Goal: Information Seeking & Learning: Find specific fact

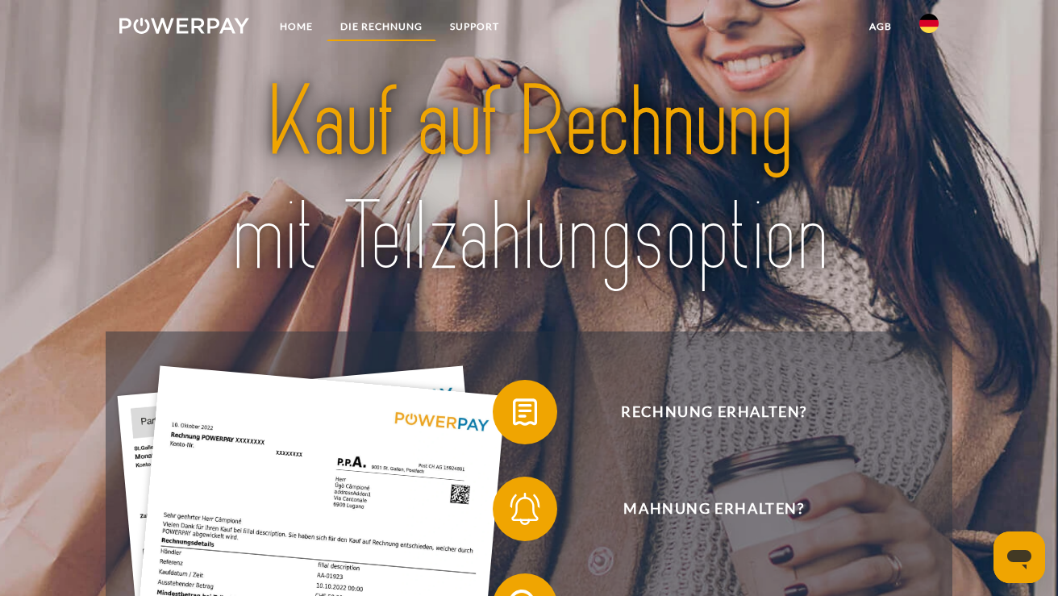
click at [398, 24] on link "DIE RECHNUNG" at bounding box center [382, 26] width 110 height 29
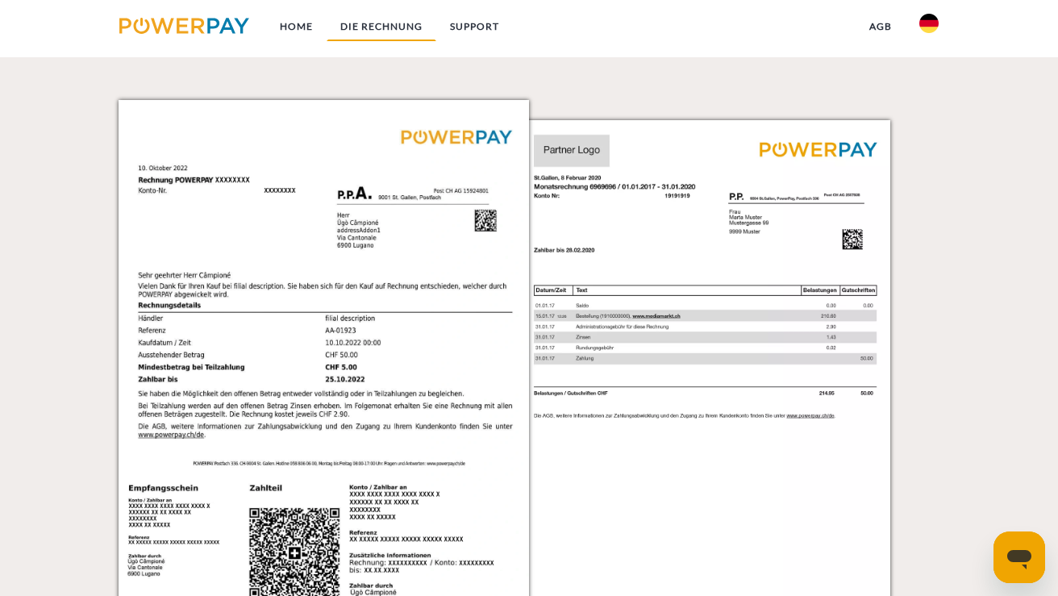
scroll to position [1428, 0]
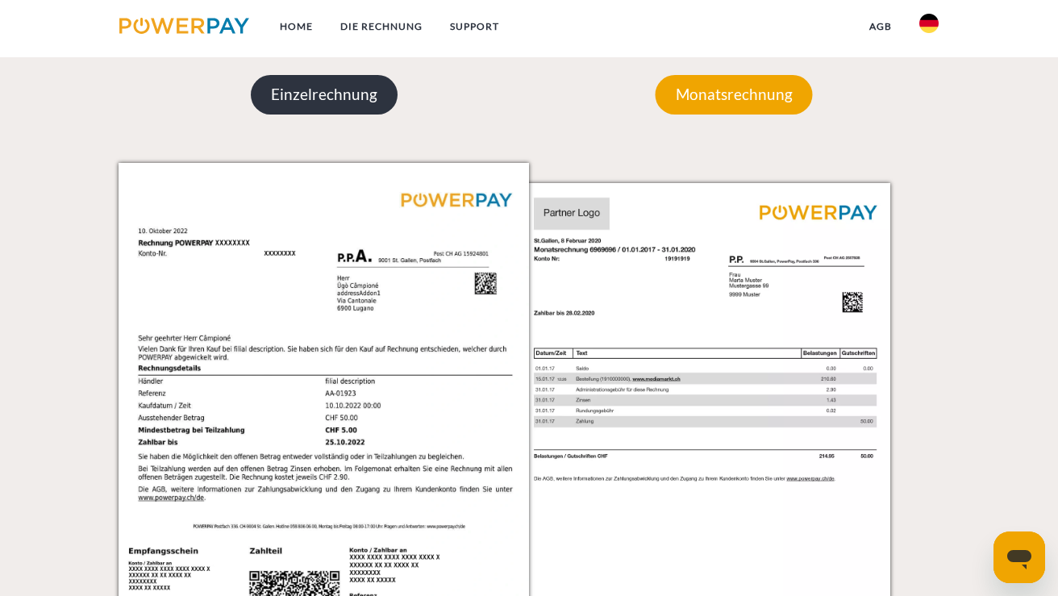
click at [316, 93] on p "Einzelrechnung" at bounding box center [324, 94] width 147 height 39
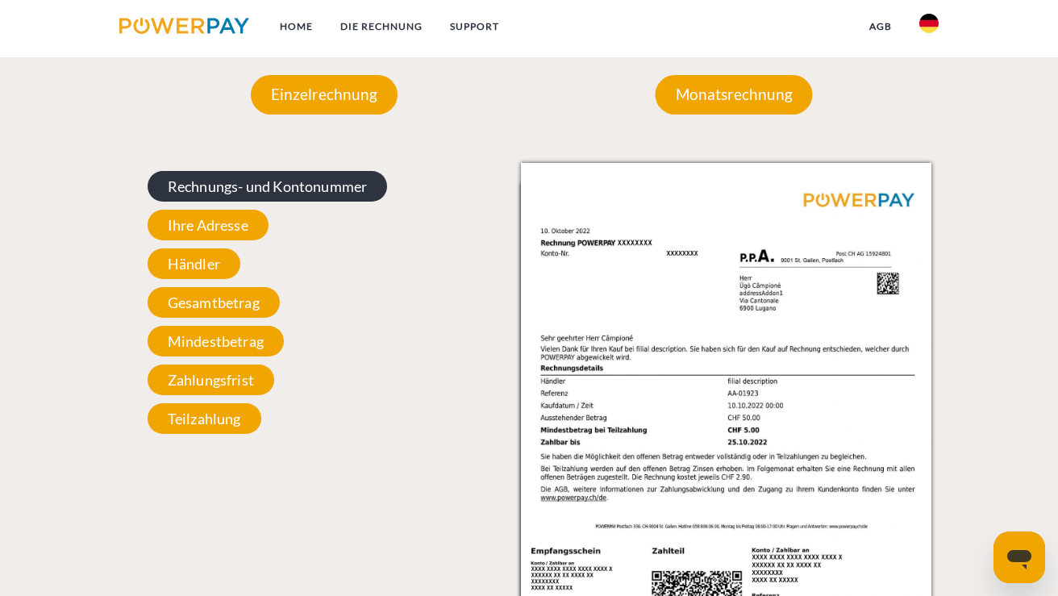
click at [241, 187] on span "Rechnungs- und Kontonummer" at bounding box center [268, 186] width 240 height 31
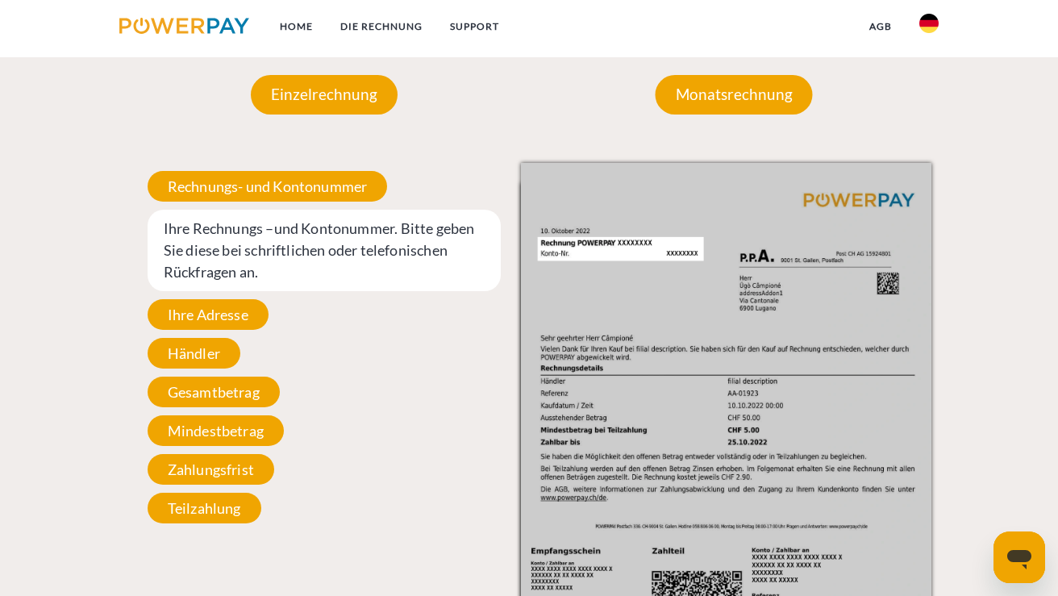
click at [244, 246] on span "Ihre Rechnungs –und Kontonummer. Bitte geben Sie diese bei schriftlichen oder t…" at bounding box center [324, 250] width 353 height 81
click at [229, 318] on span "Ihre Adresse" at bounding box center [208, 314] width 121 height 31
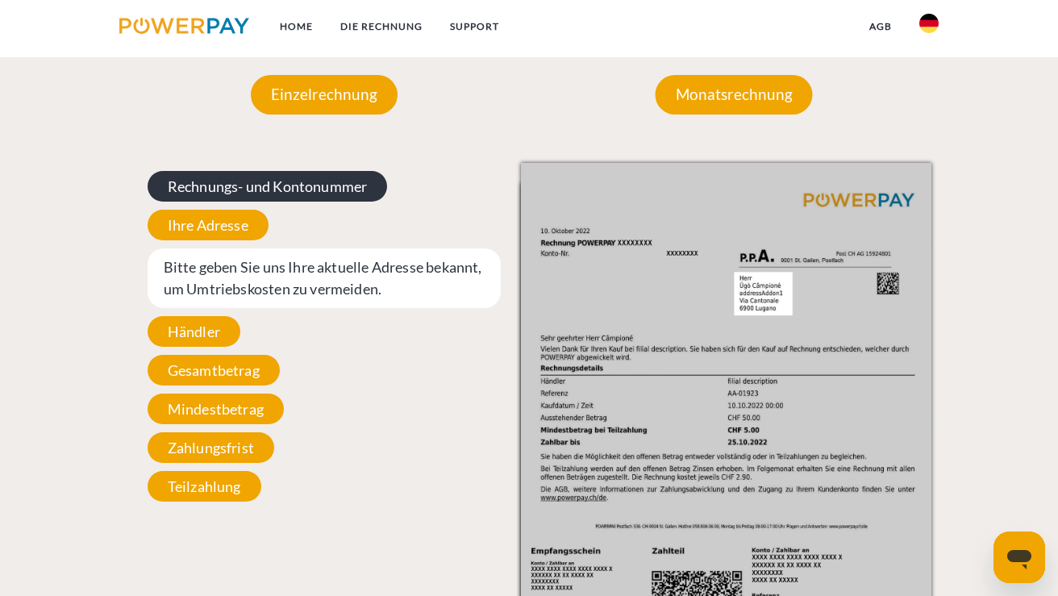
click at [269, 182] on span "Rechnungs- und Kontonummer" at bounding box center [268, 186] width 240 height 31
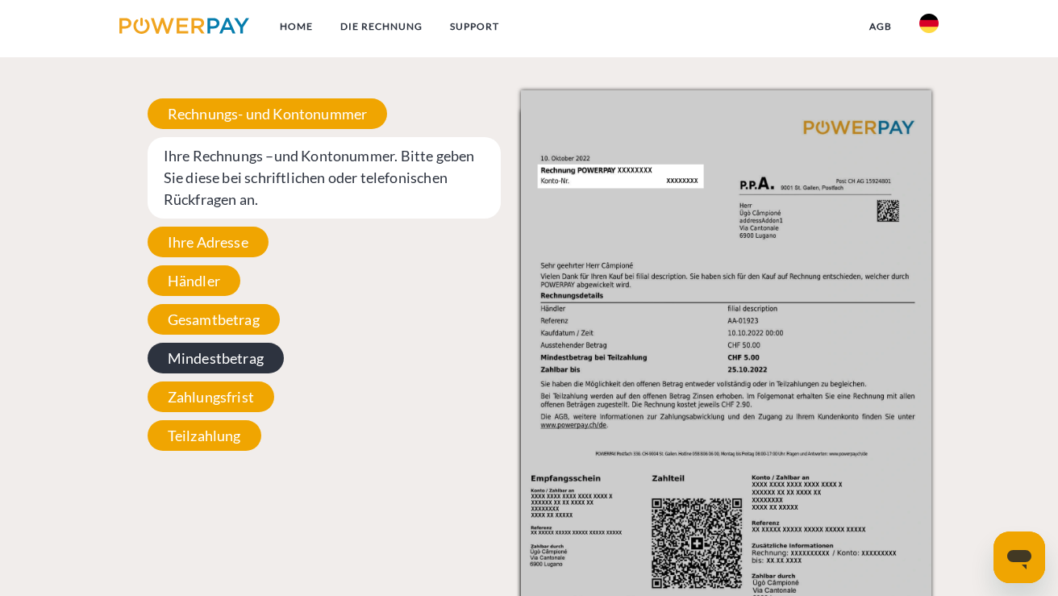
scroll to position [1479, 0]
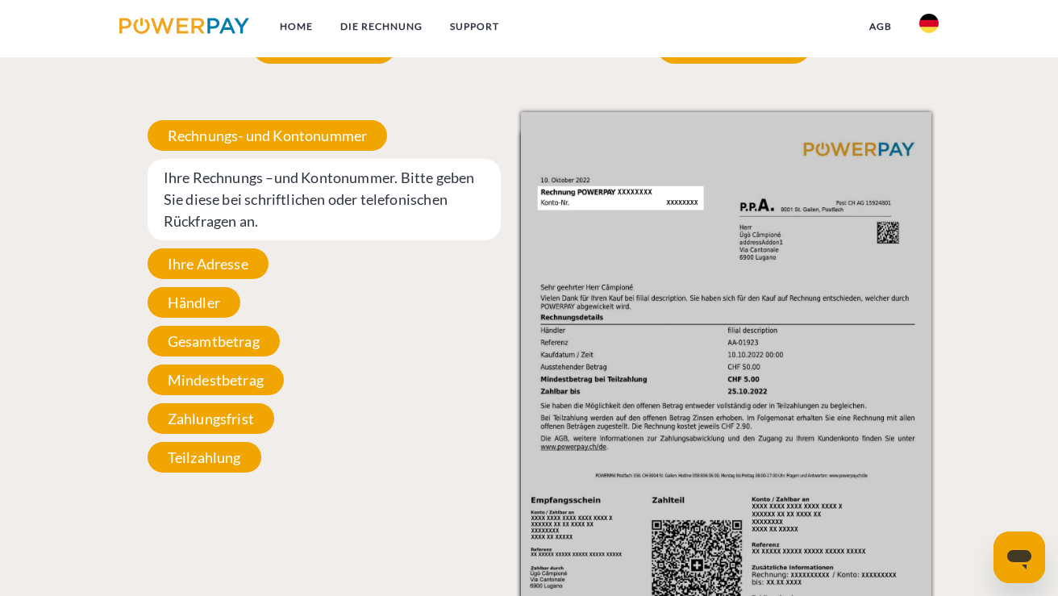
click at [615, 194] on img at bounding box center [726, 402] width 410 height 580
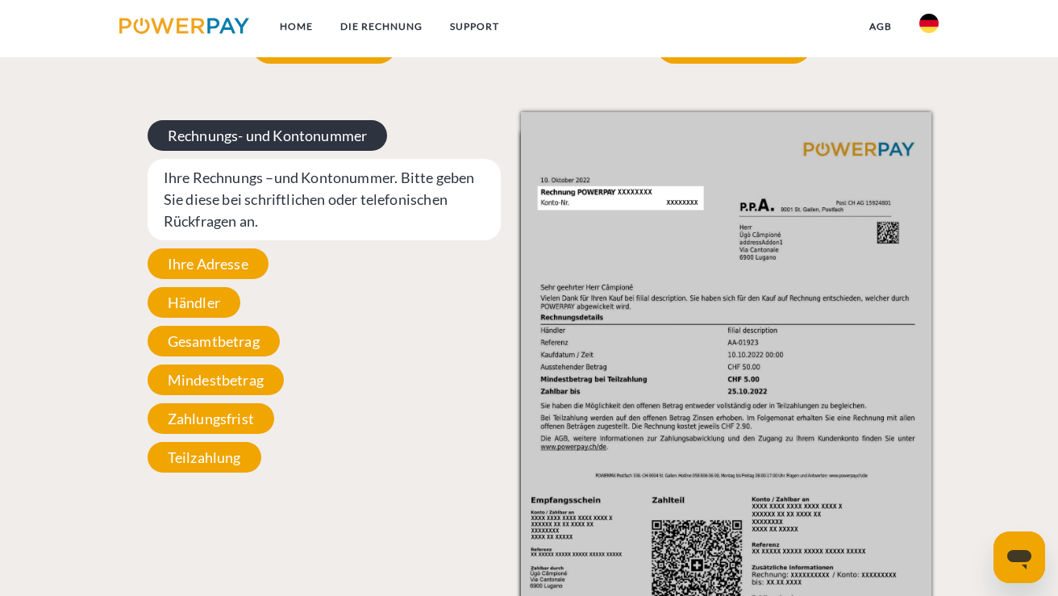
click at [280, 122] on span "Rechnungs- und Kontonummer" at bounding box center [268, 135] width 240 height 31
click at [281, 125] on span "Rechnungs- und Kontonummer" at bounding box center [268, 135] width 240 height 31
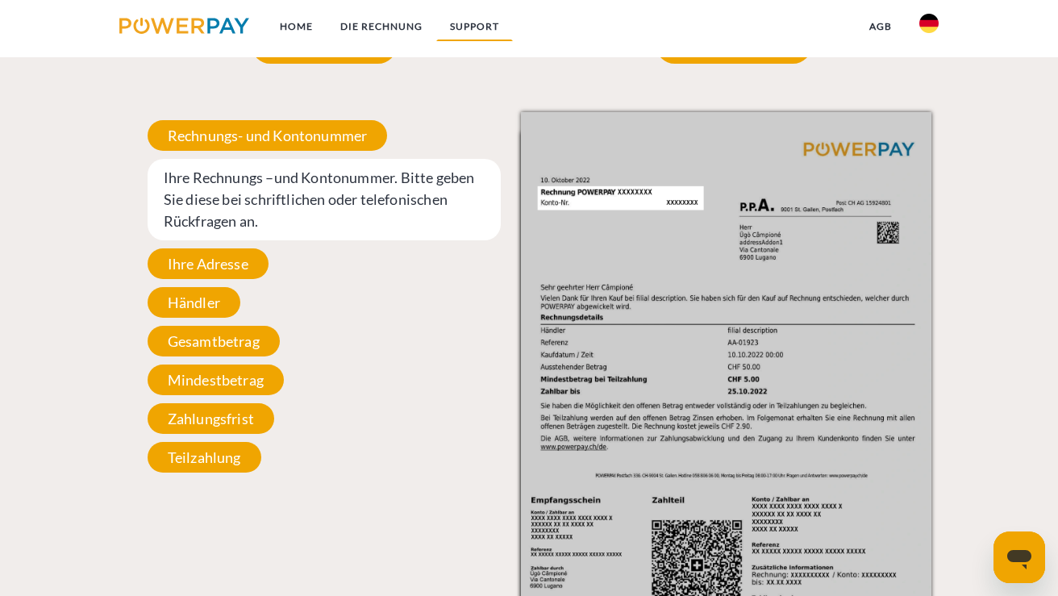
click at [475, 26] on link "SUPPORT" at bounding box center [474, 26] width 77 height 29
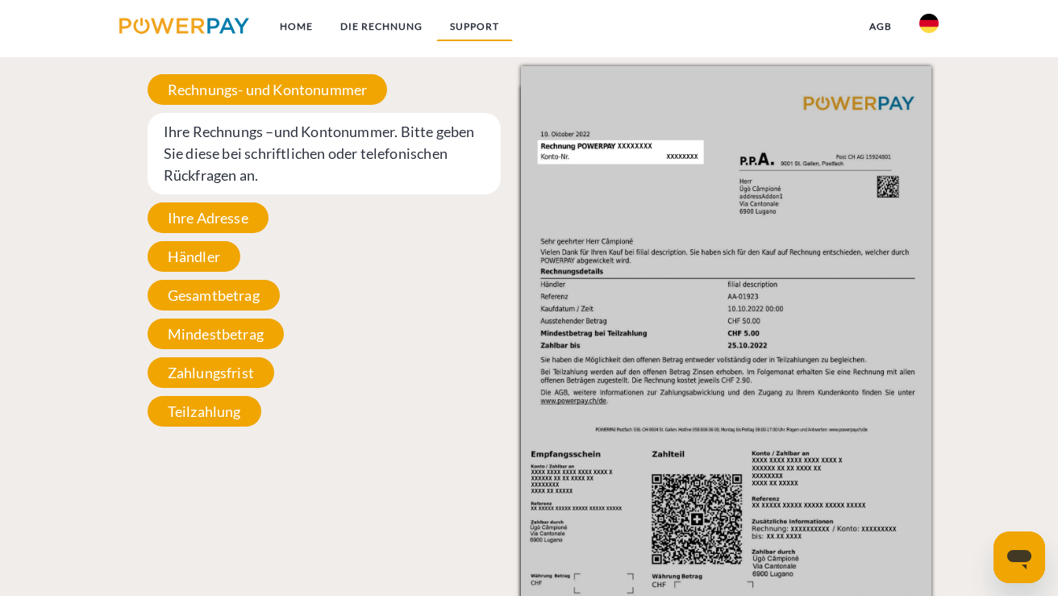
scroll to position [2612, 0]
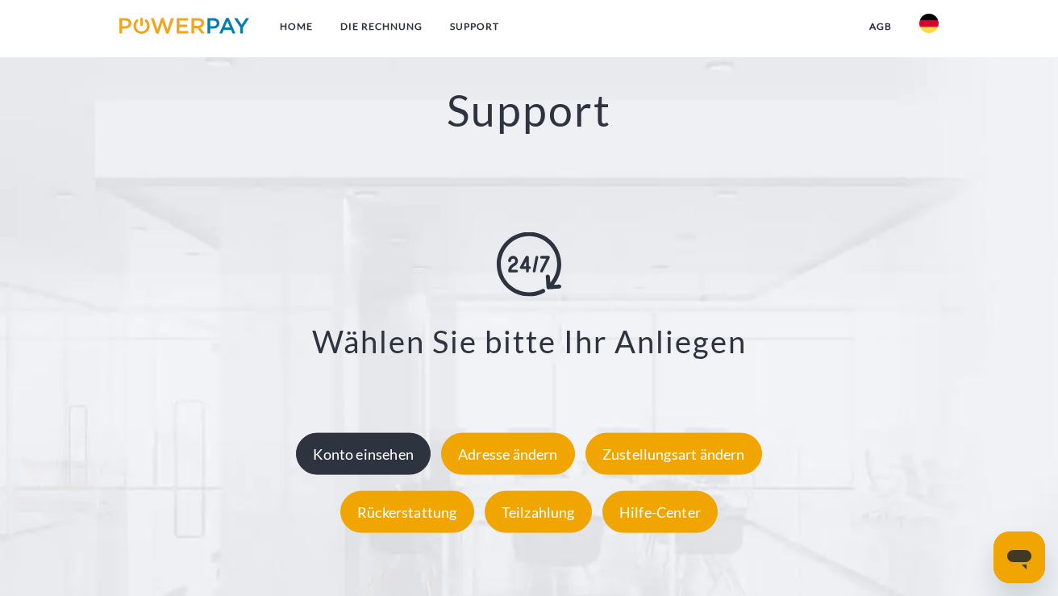
click at [384, 442] on div "Konto einsehen" at bounding box center [363, 454] width 135 height 42
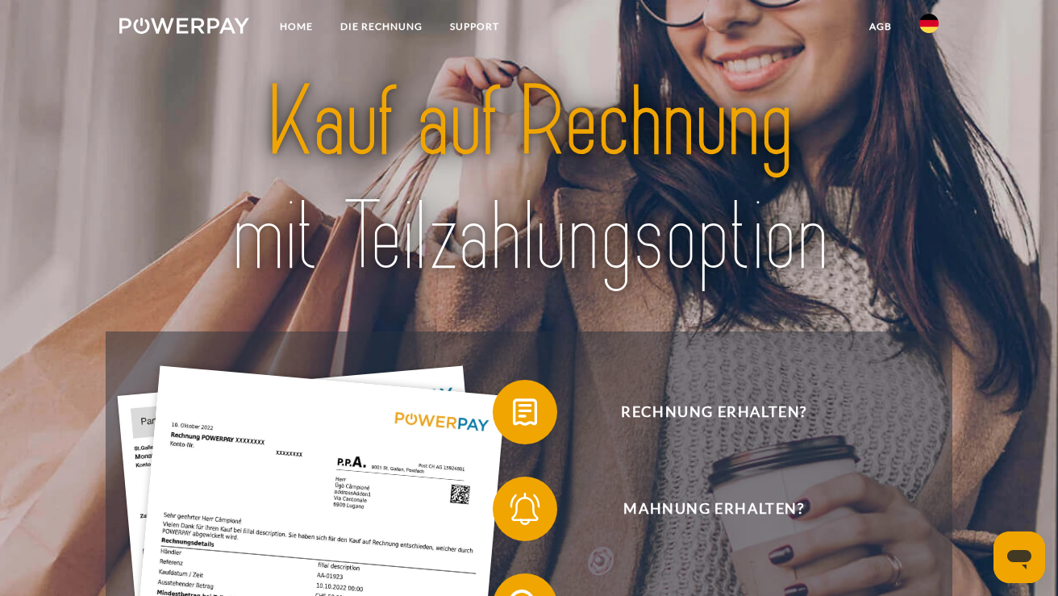
click at [931, 27] on img at bounding box center [928, 23] width 19 height 19
click at [301, 23] on link "Home" at bounding box center [296, 26] width 60 height 29
click at [486, 27] on link "SUPPORT" at bounding box center [474, 26] width 77 height 29
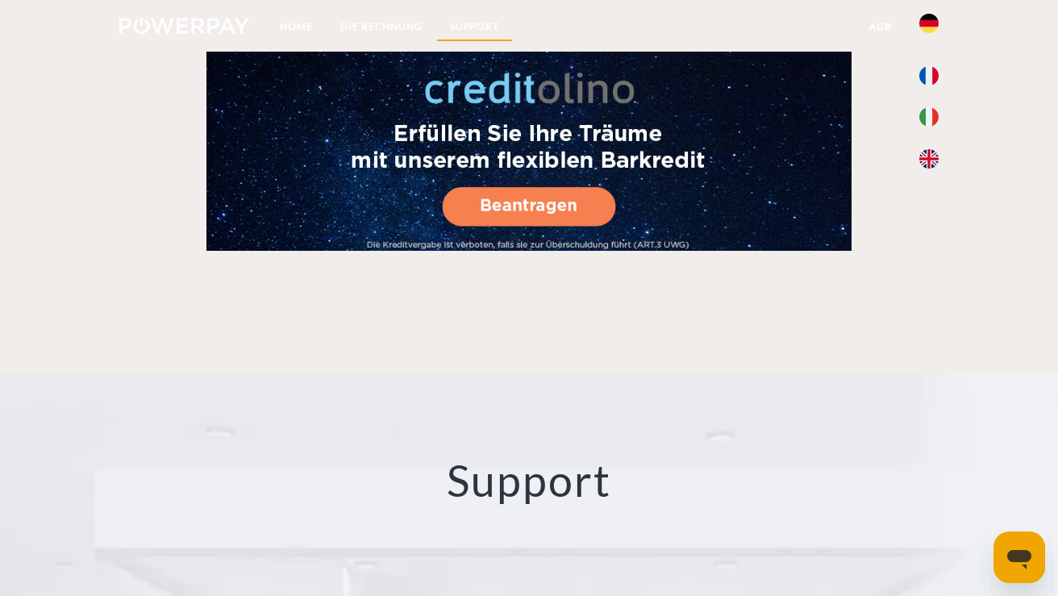
scroll to position [2612, 0]
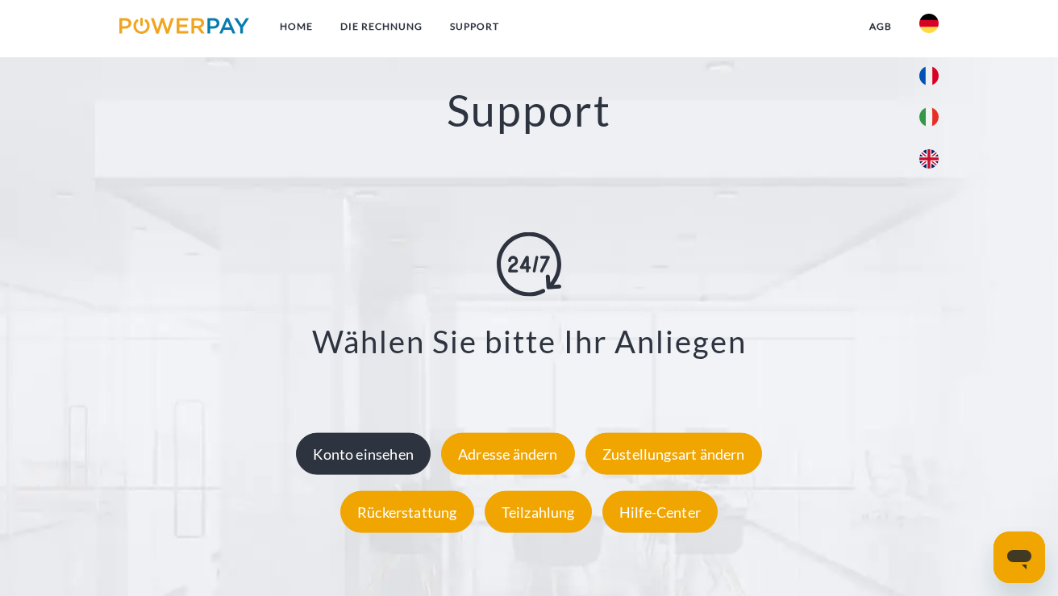
click at [386, 445] on div "Konto einsehen" at bounding box center [363, 454] width 135 height 42
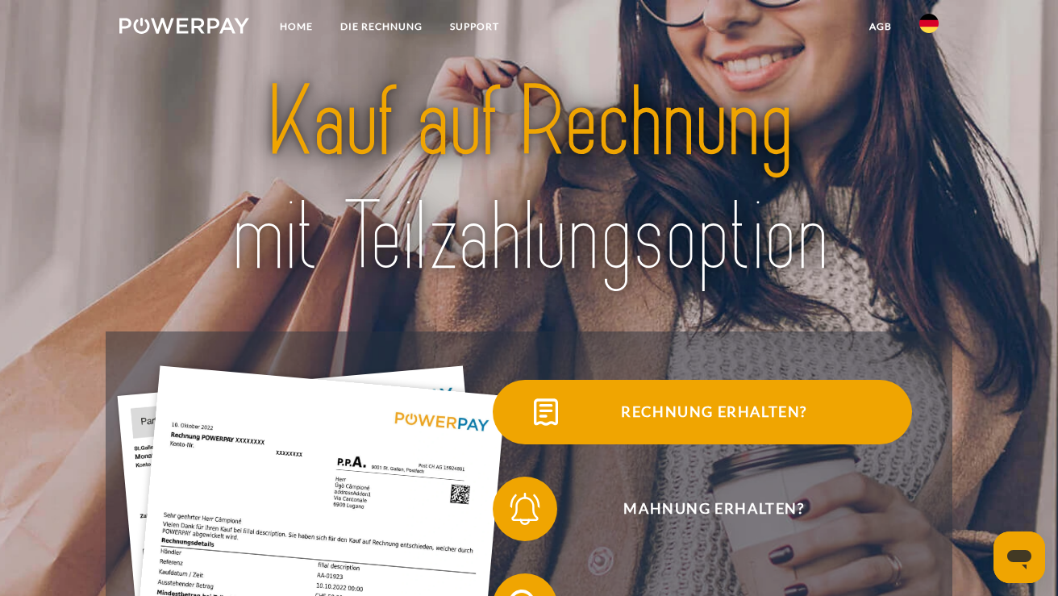
click at [657, 408] on span "Rechnung erhalten?" at bounding box center [713, 412] width 395 height 65
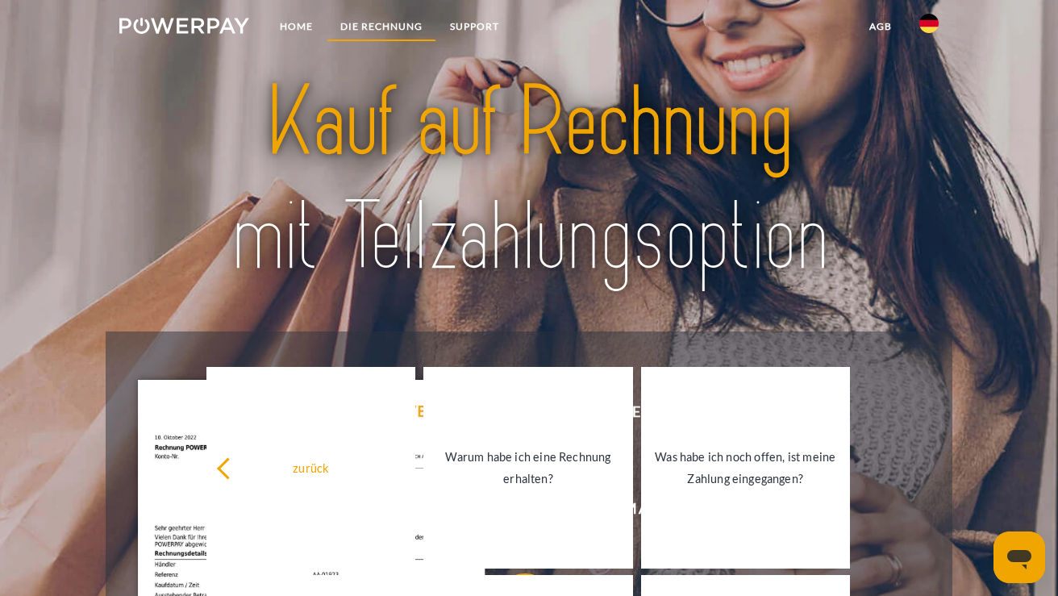
click at [415, 24] on link "DIE RECHNUNG" at bounding box center [382, 26] width 110 height 29
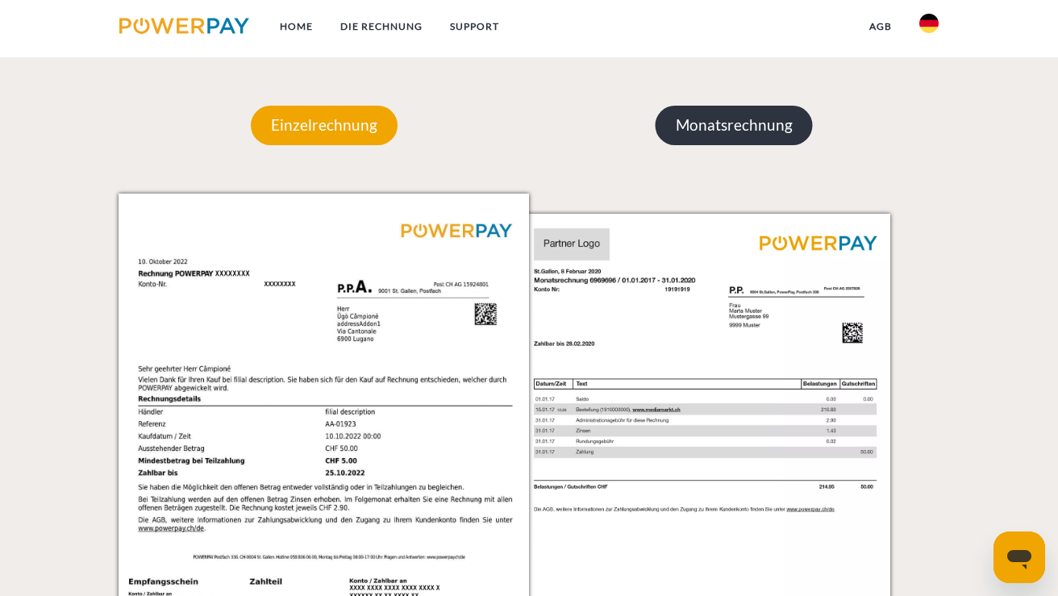
scroll to position [1402, 0]
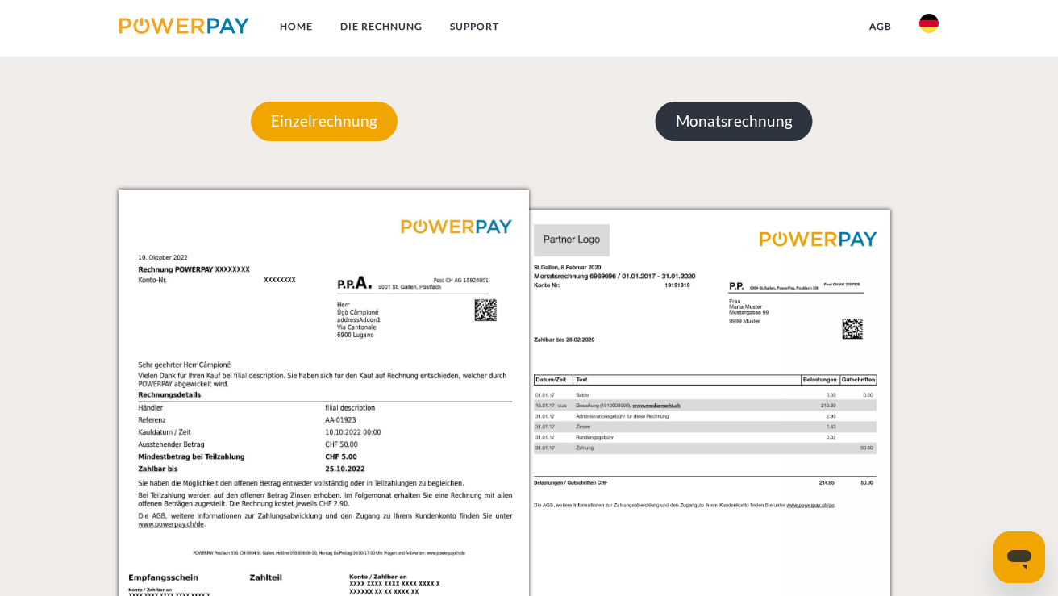
click at [755, 123] on p "Monatsrechnung" at bounding box center [734, 121] width 157 height 39
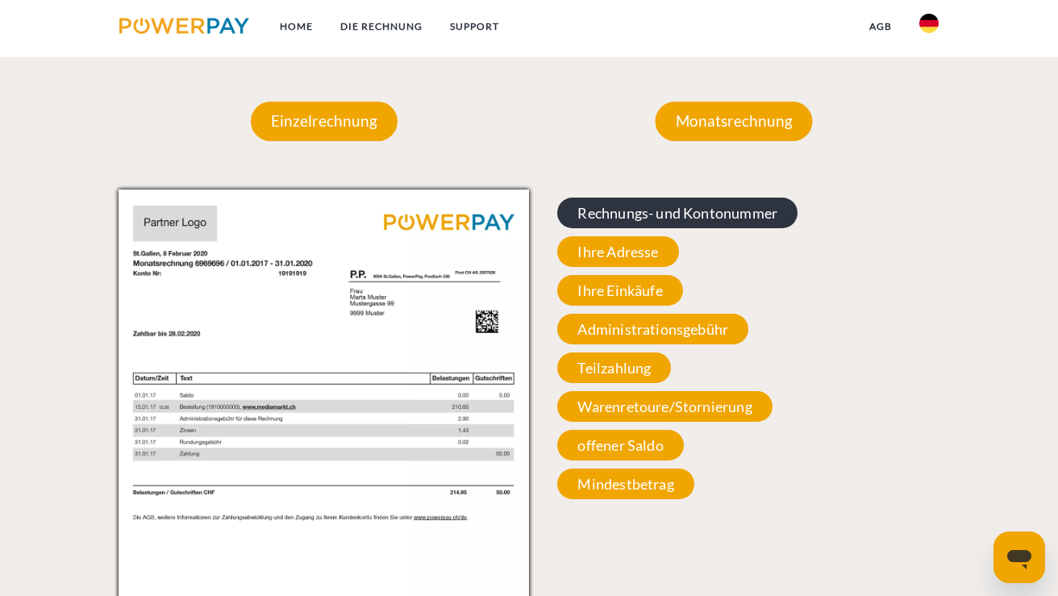
click at [691, 211] on span "Rechnungs- und Kontonummer" at bounding box center [677, 213] width 240 height 31
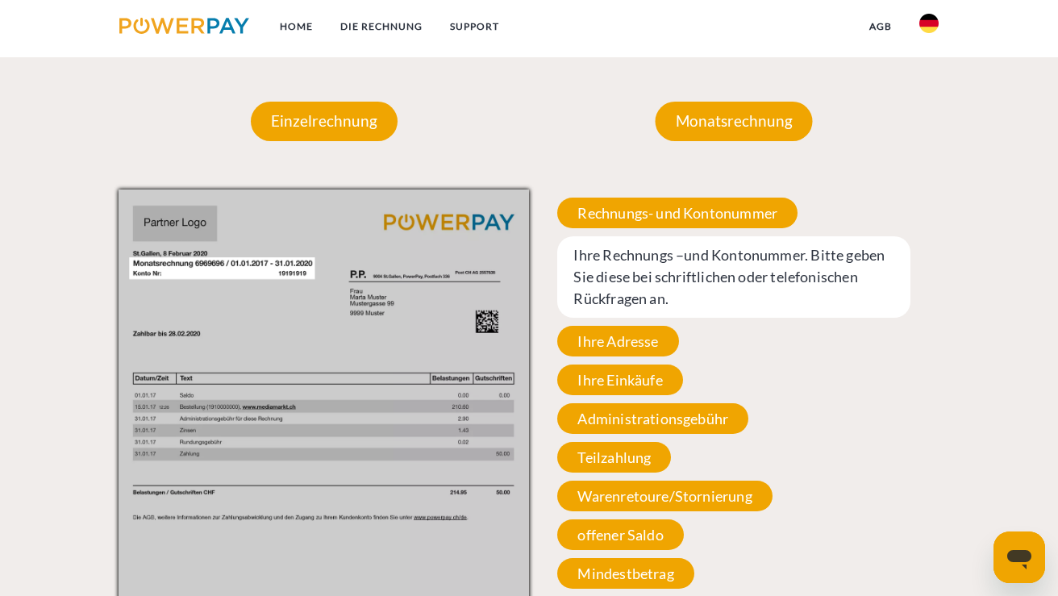
click at [656, 272] on span "Ihre Rechnungs –und Kontonummer. Bitte geben Sie diese bei schriftlichen oder t…" at bounding box center [733, 276] width 353 height 81
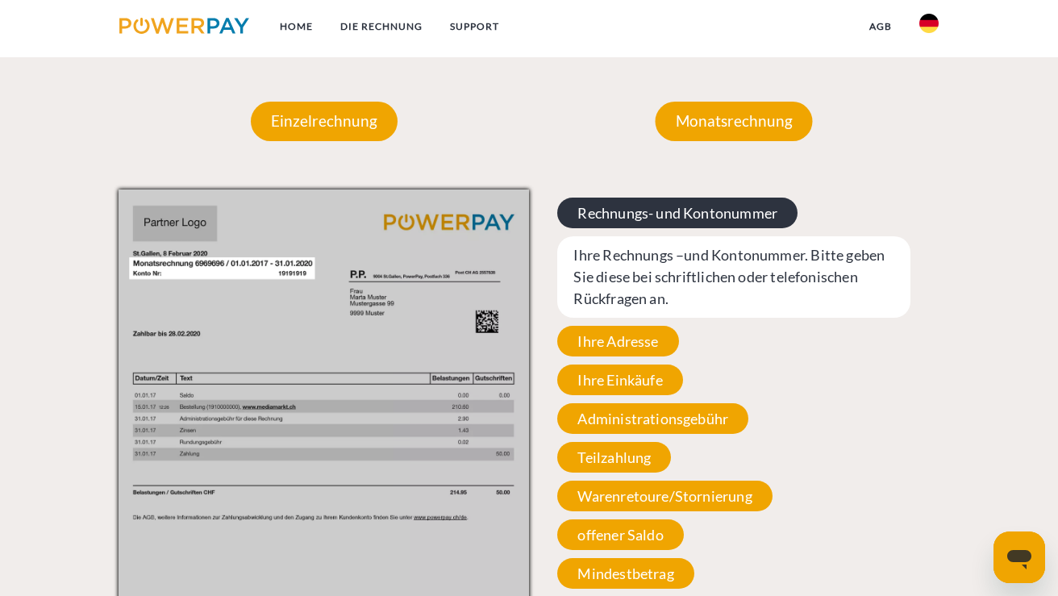
click at [665, 198] on span "Rechnungs- und Kontonummer" at bounding box center [677, 213] width 240 height 31
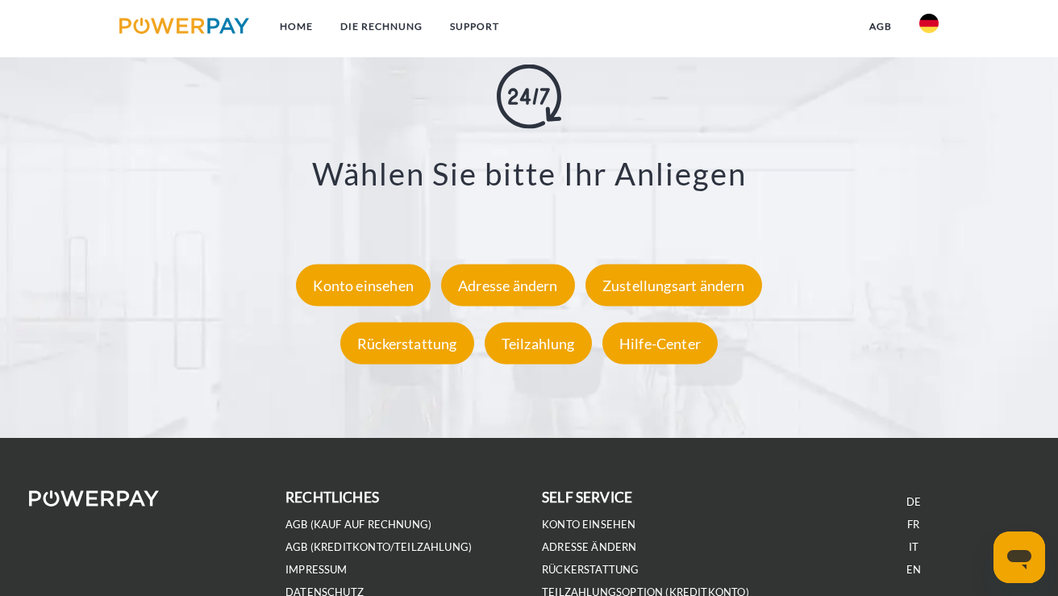
scroll to position [2802, 0]
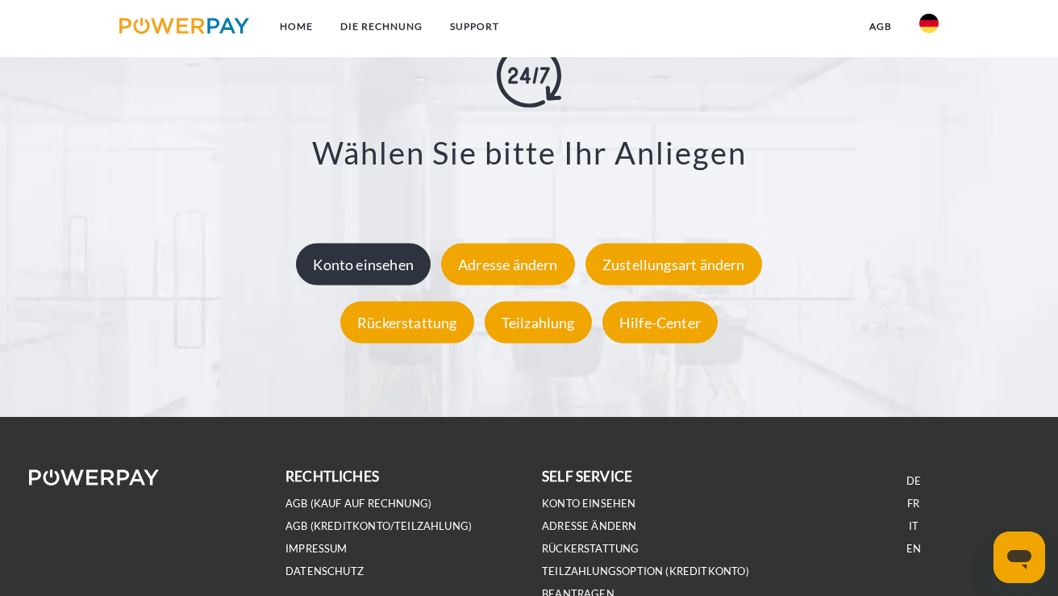
click at [363, 250] on div "Konto einsehen" at bounding box center [363, 265] width 135 height 42
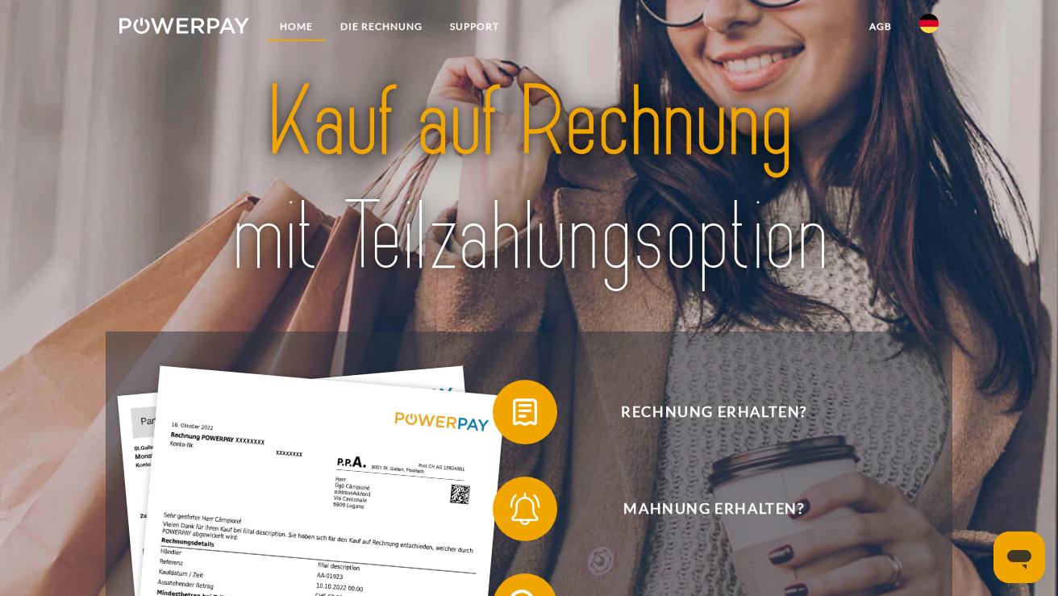
click at [296, 26] on link "Home" at bounding box center [296, 26] width 60 height 29
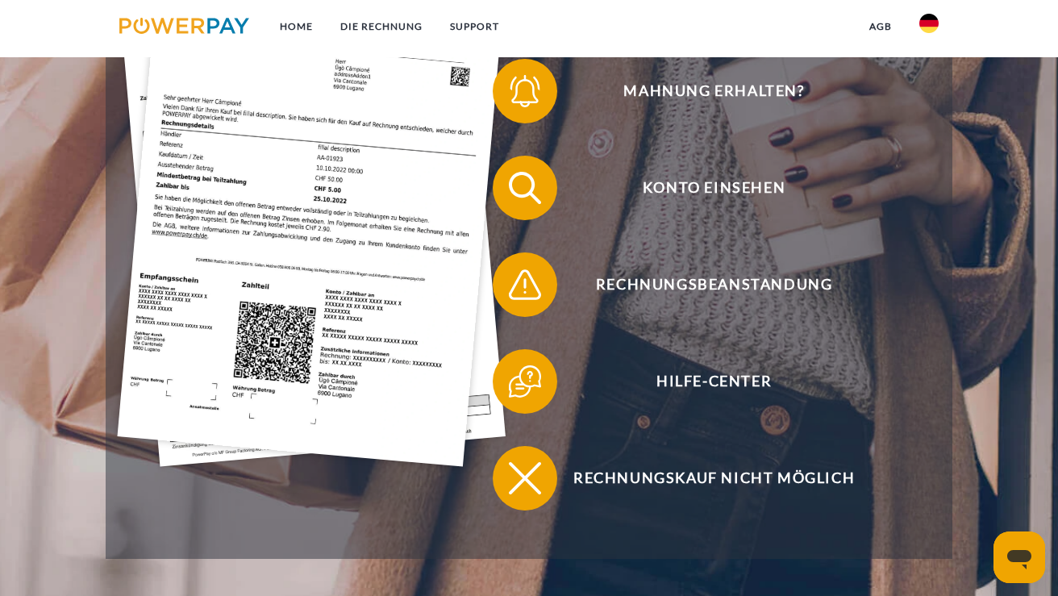
scroll to position [434, 0]
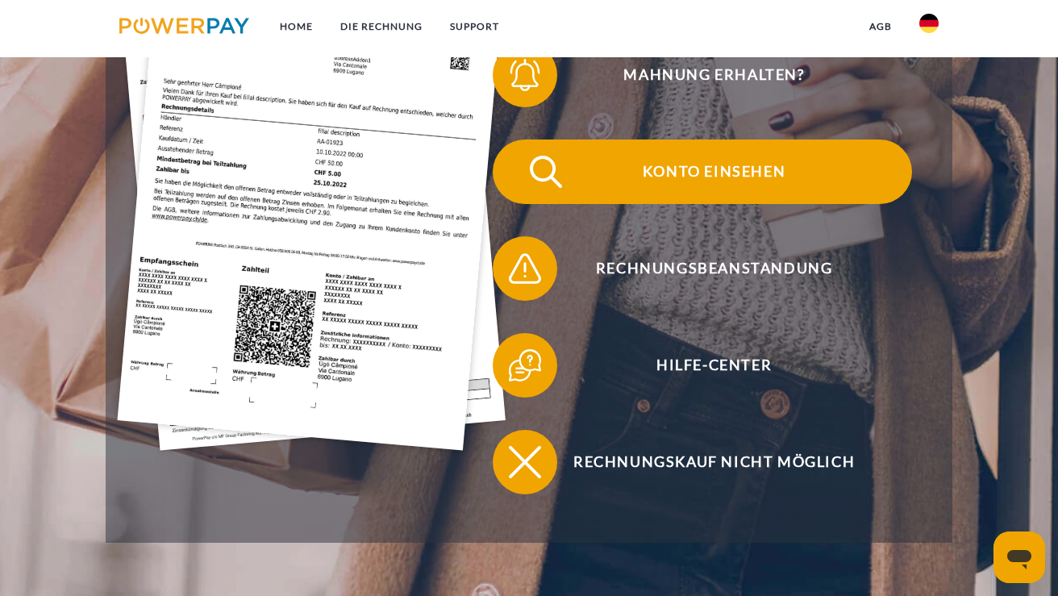
click at [677, 164] on span "Konto einsehen" at bounding box center [713, 172] width 395 height 65
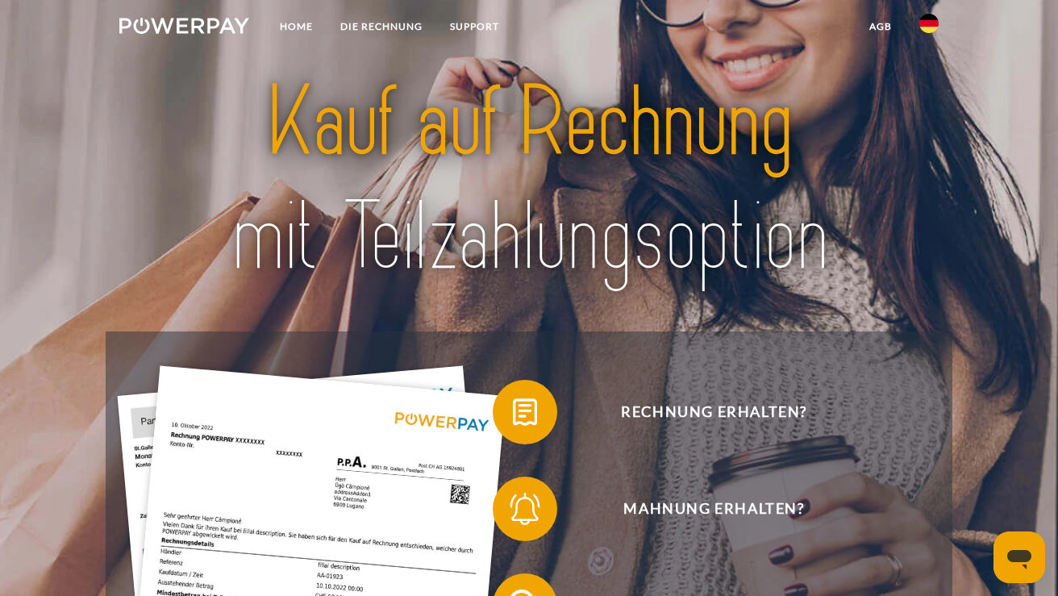
click at [166, 28] on img at bounding box center [184, 26] width 130 height 16
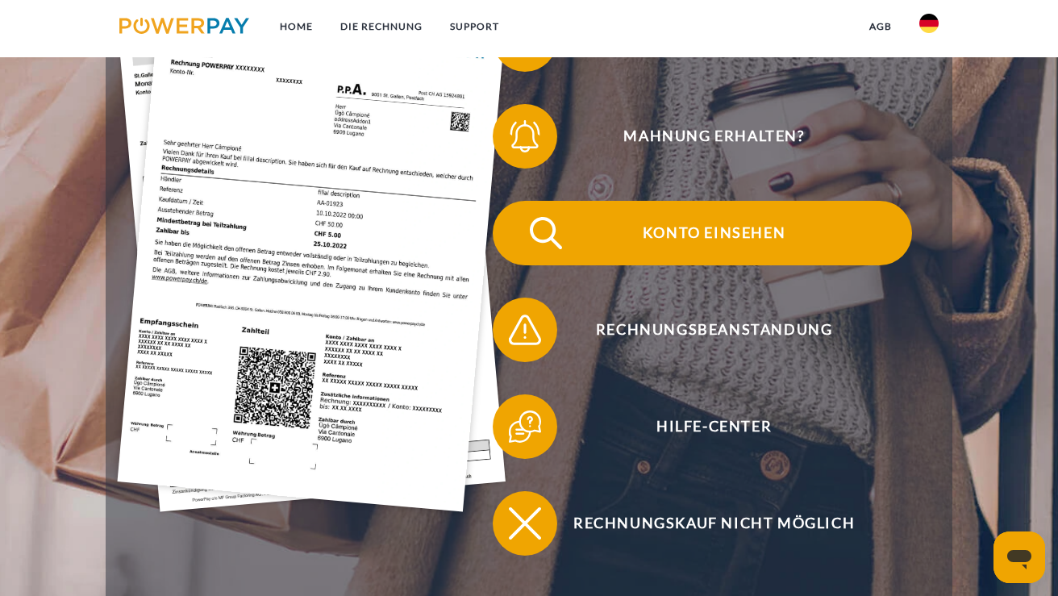
scroll to position [381, 0]
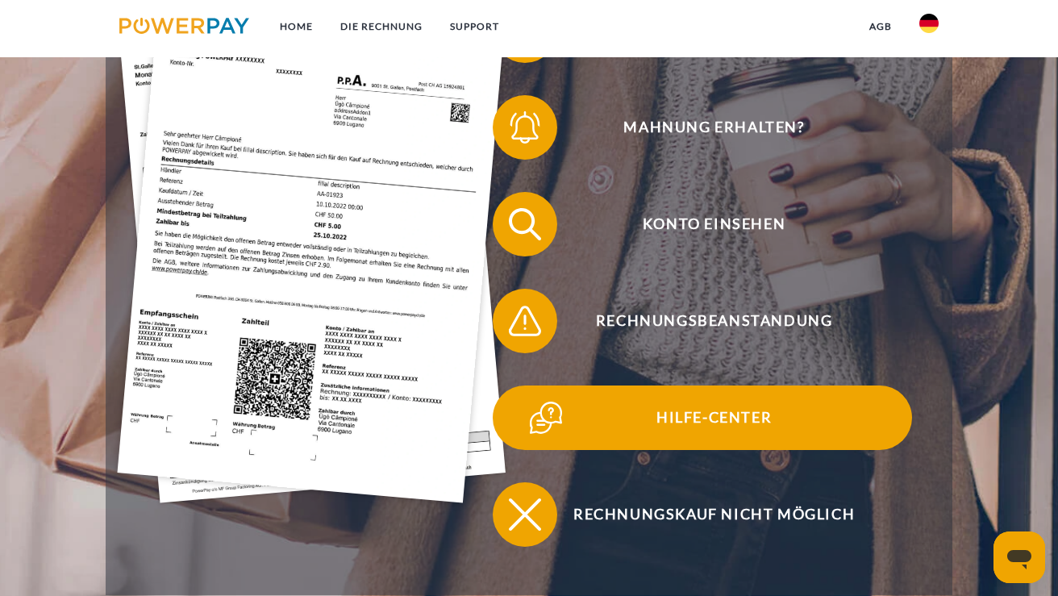
click at [761, 416] on span "Hilfe-Center" at bounding box center [713, 417] width 395 height 65
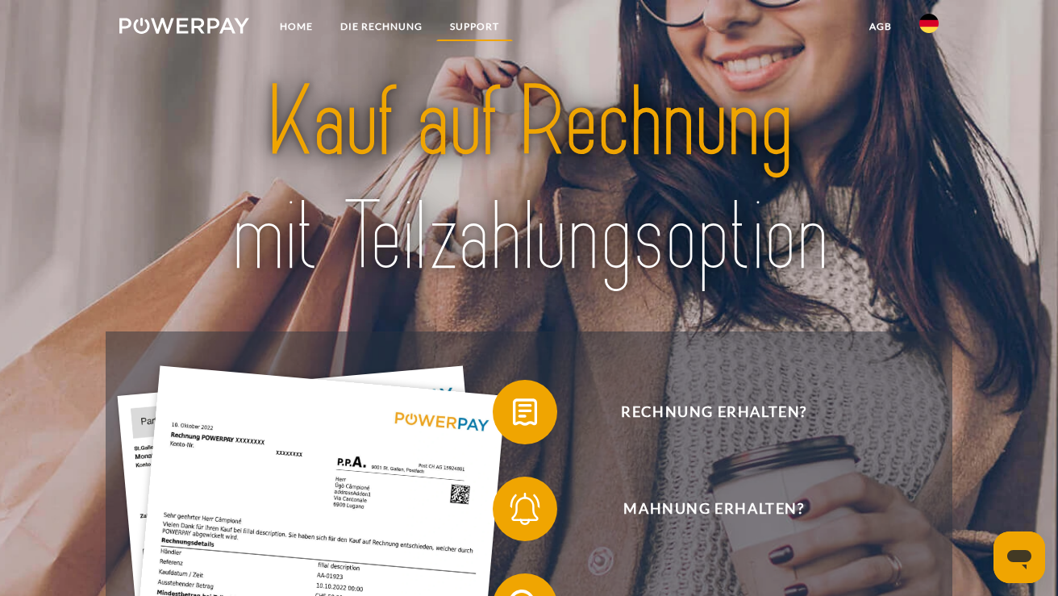
click at [483, 28] on link "SUPPORT" at bounding box center [474, 26] width 77 height 29
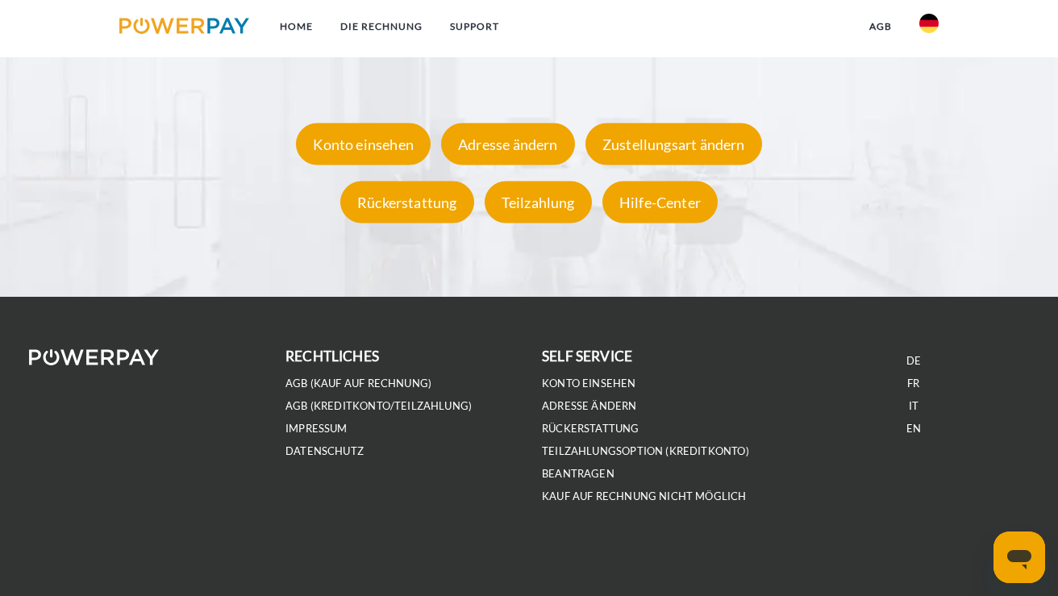
scroll to position [2919, 0]
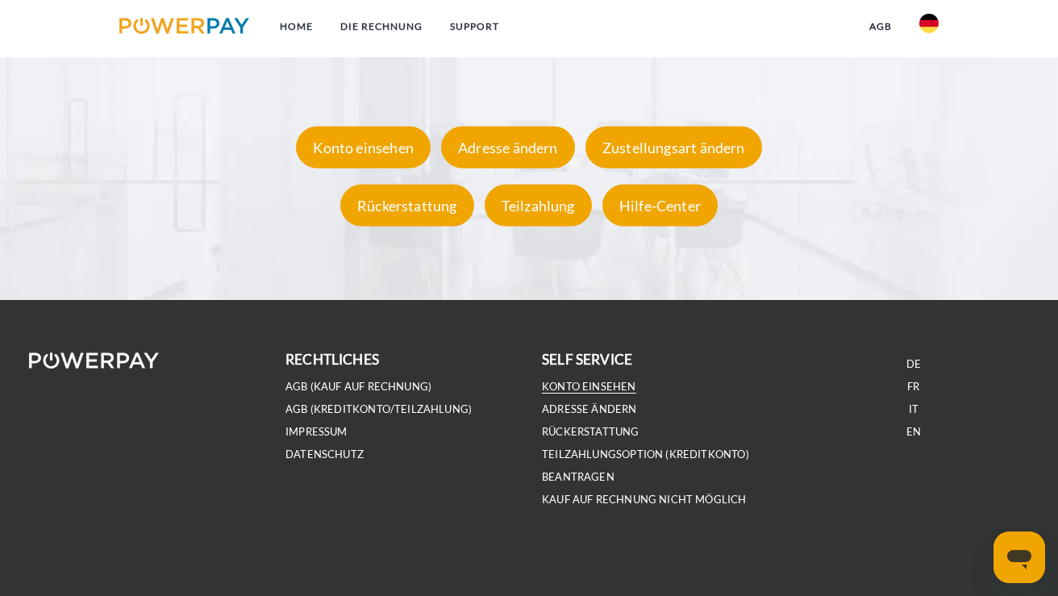
click at [577, 381] on link "Konto einsehen" at bounding box center [589, 387] width 94 height 14
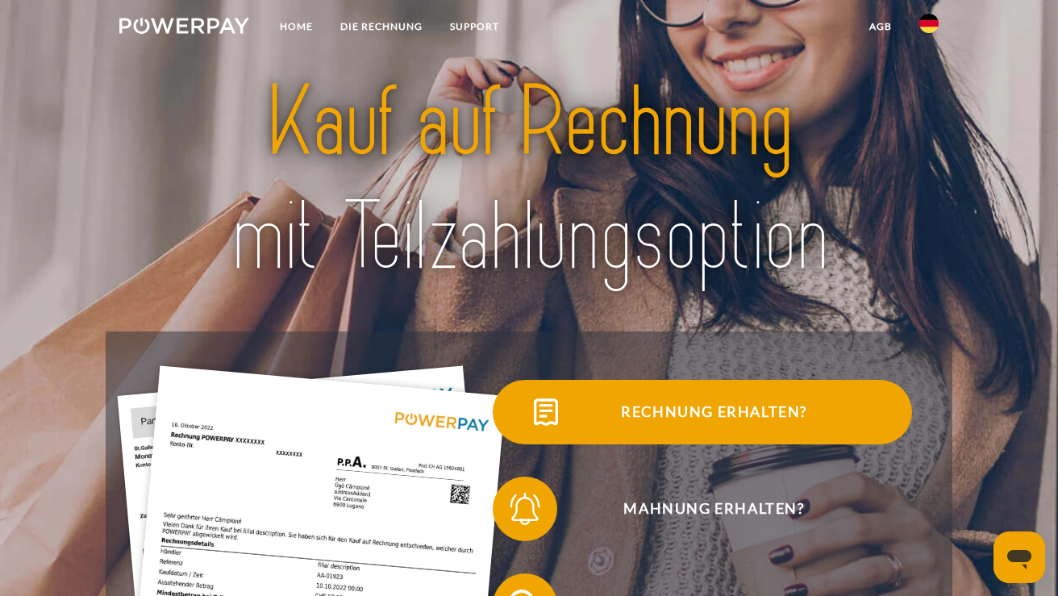
click at [529, 407] on img at bounding box center [546, 412] width 40 height 40
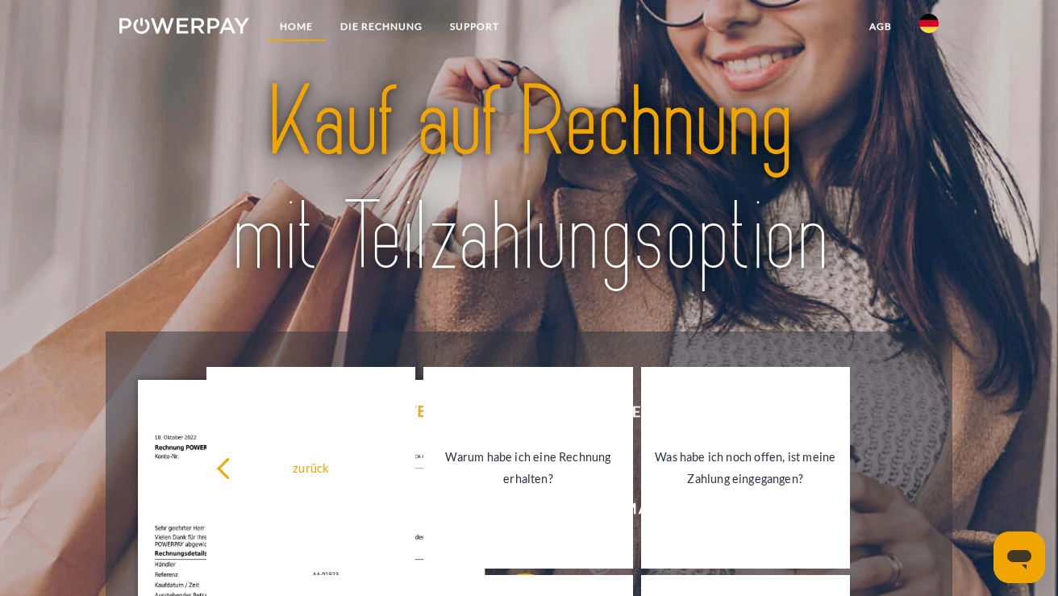
click at [306, 27] on link "Home" at bounding box center [296, 26] width 60 height 29
click at [369, 27] on link "DIE RECHNUNG" at bounding box center [382, 26] width 110 height 29
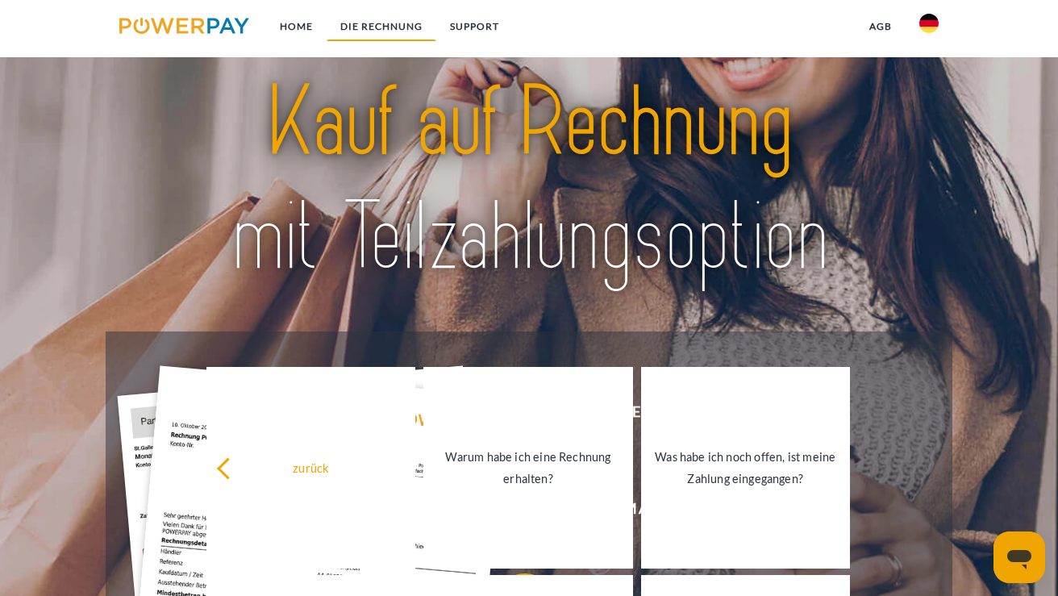
scroll to position [1087, 0]
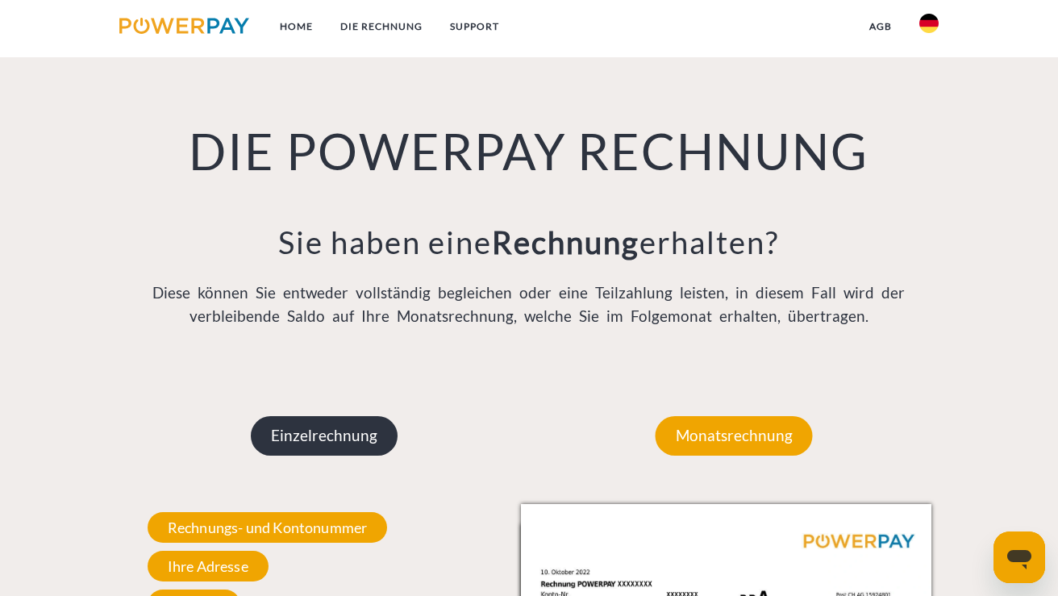
click at [376, 419] on p "Einzelrechnung" at bounding box center [324, 435] width 147 height 39
click at [363, 431] on p "Einzelrechnung" at bounding box center [324, 435] width 147 height 39
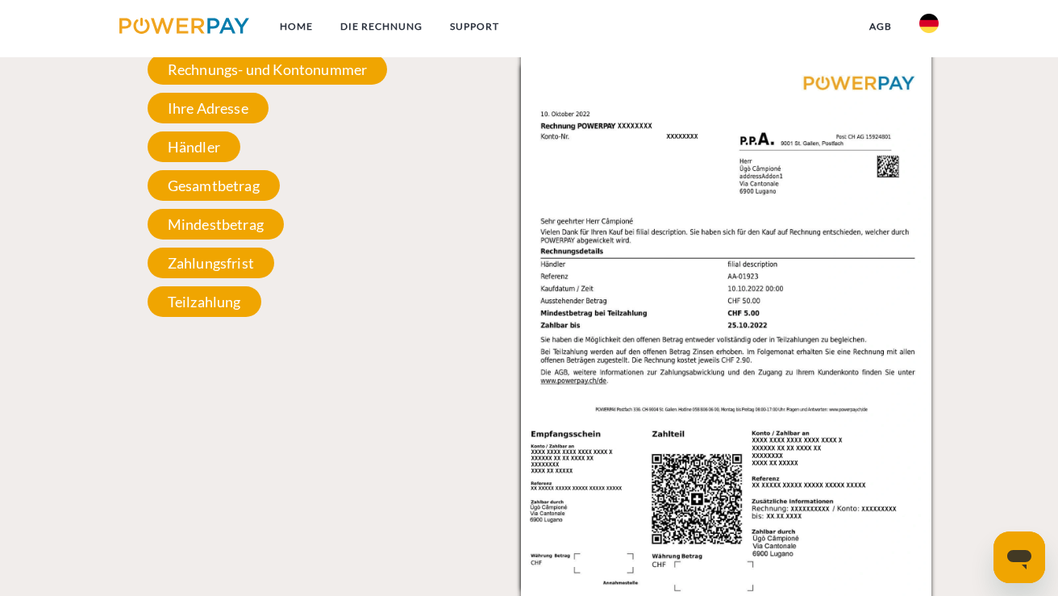
scroll to position [1440, 0]
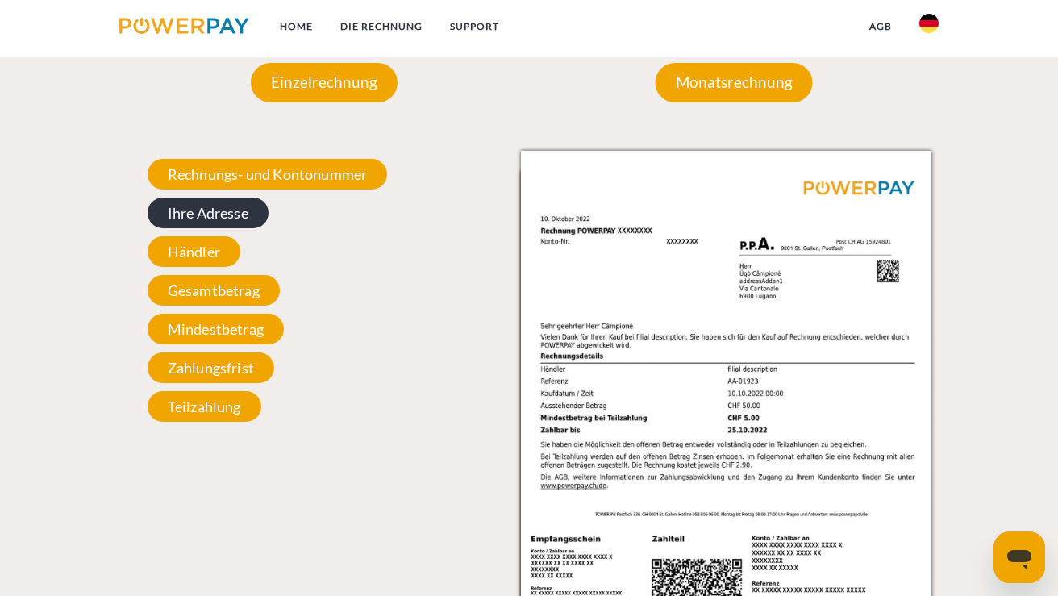
click at [244, 202] on span "Ihre Adresse" at bounding box center [208, 213] width 121 height 31
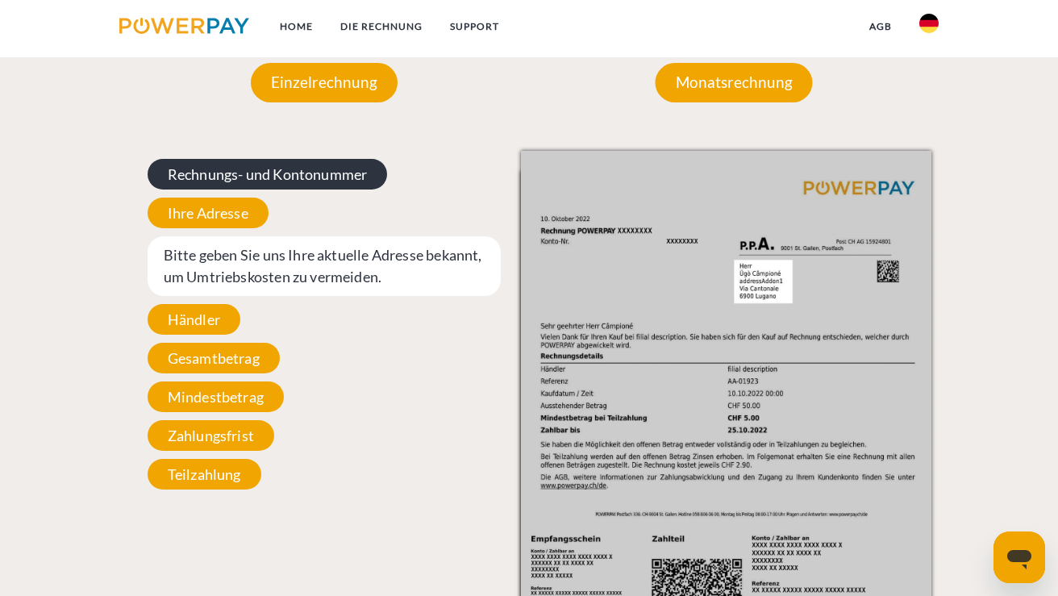
click at [290, 176] on span "Rechnungs- und Kontonummer" at bounding box center [268, 174] width 240 height 31
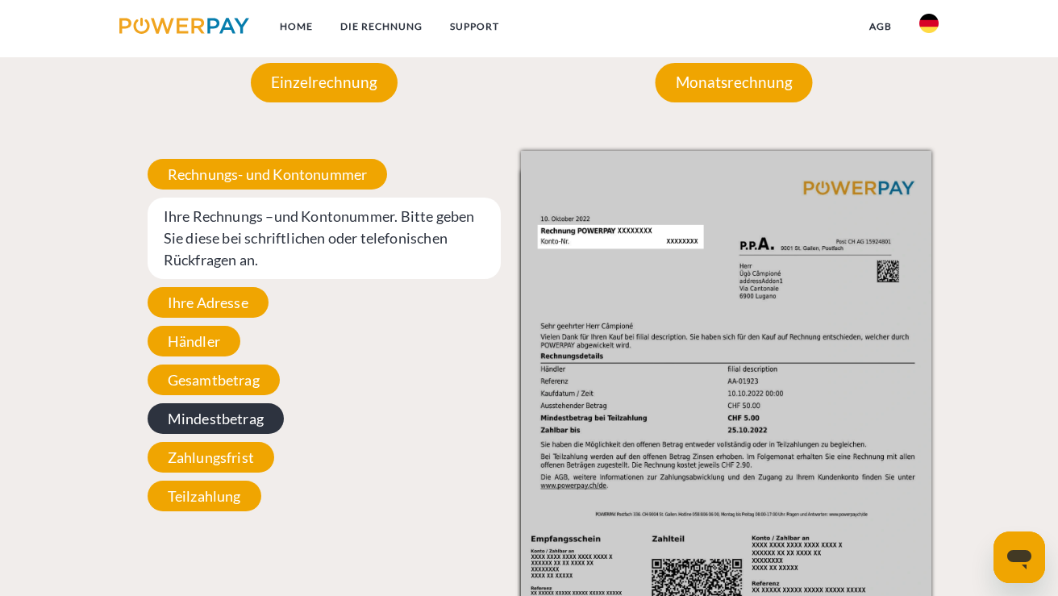
click at [231, 423] on span "Mindestbetrag" at bounding box center [216, 418] width 136 height 31
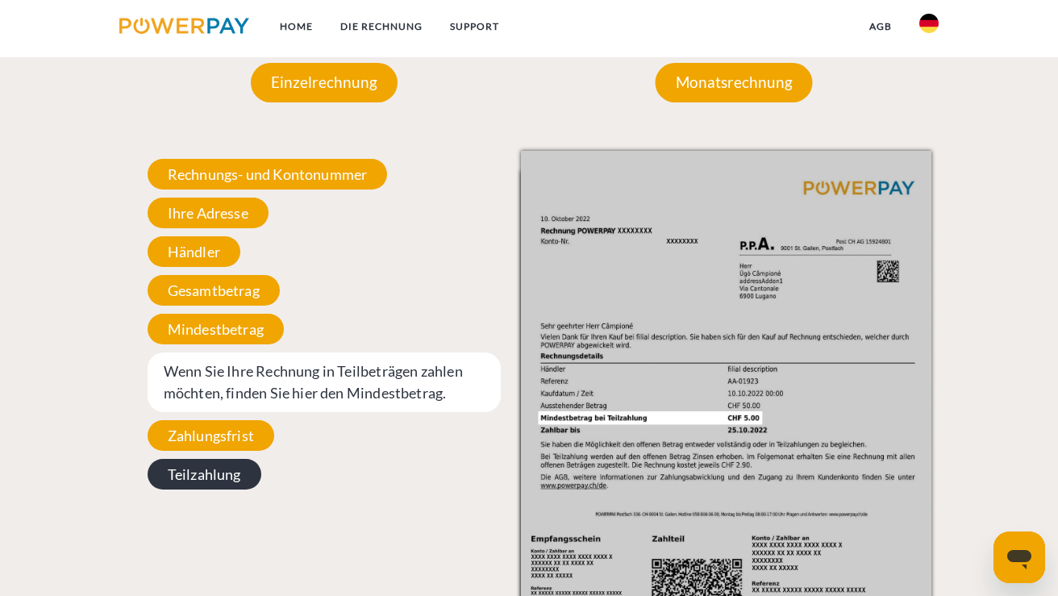
click at [224, 472] on span "Teilzahlung" at bounding box center [205, 474] width 114 height 31
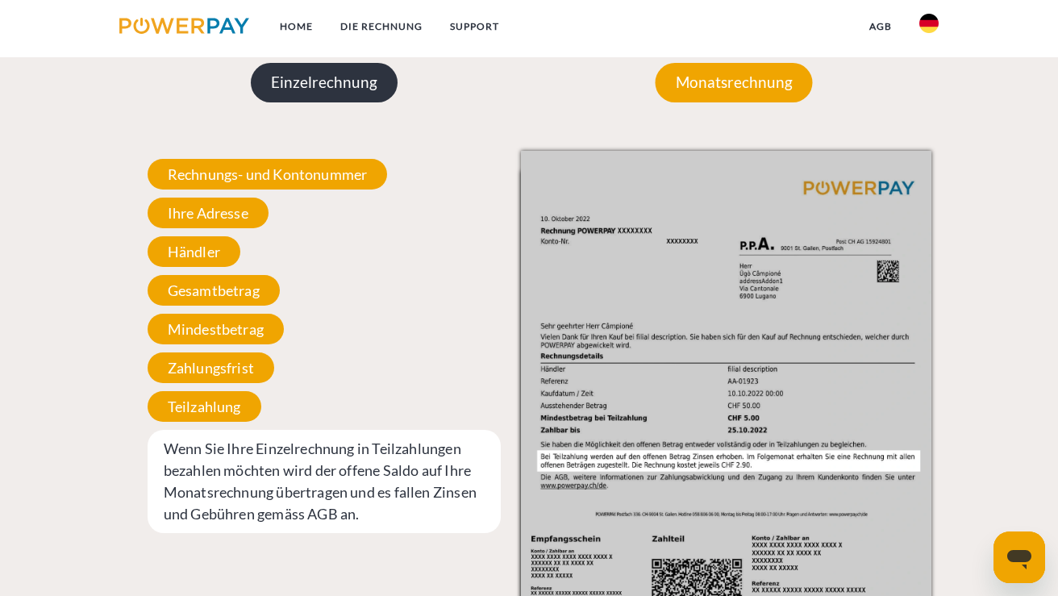
click at [343, 93] on p "Einzelrechnung" at bounding box center [324, 82] width 147 height 39
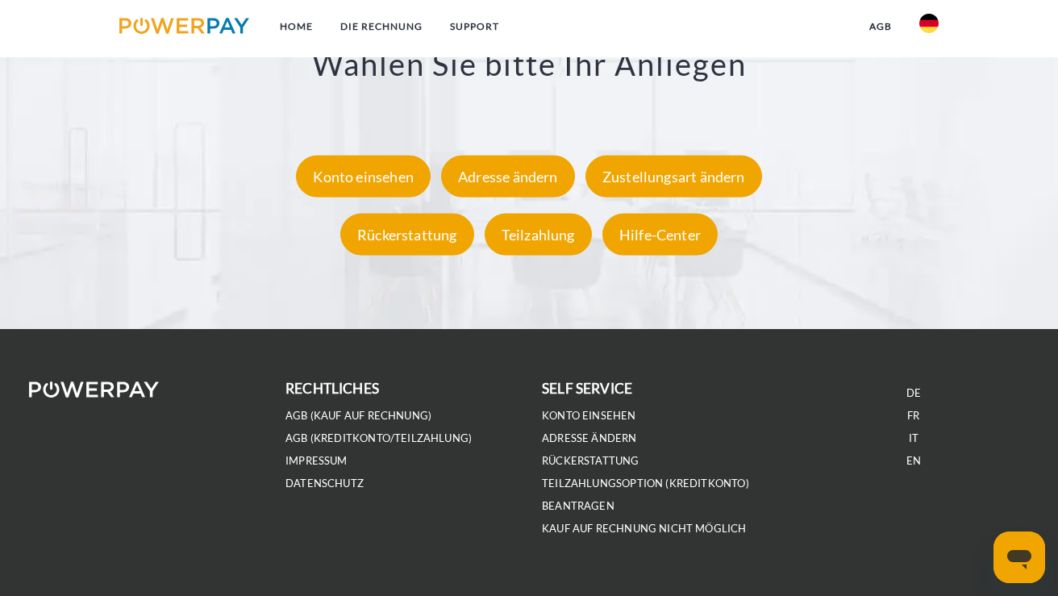
scroll to position [2895, 0]
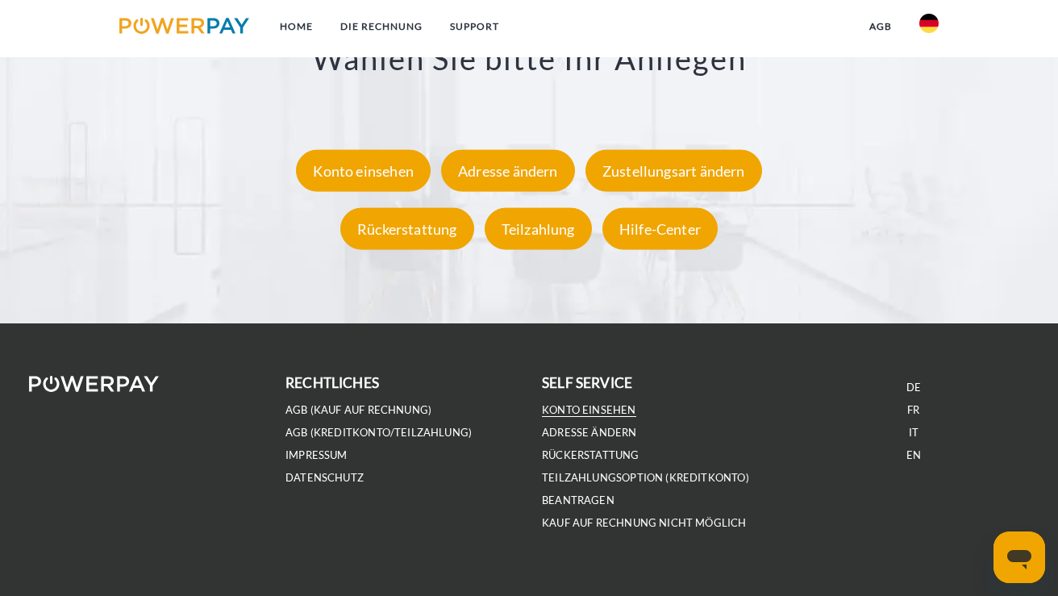
click at [599, 409] on link "Konto einsehen" at bounding box center [589, 410] width 94 height 14
